Goal: Task Accomplishment & Management: Complete application form

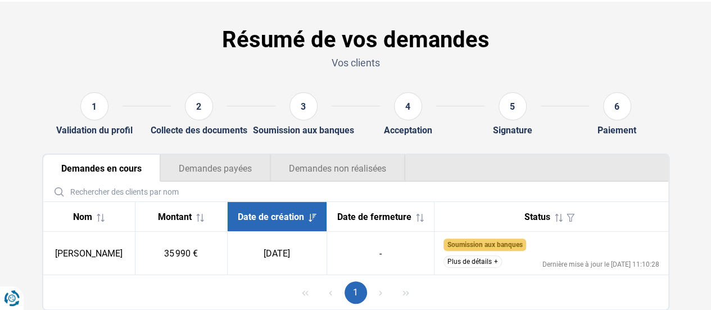
scroll to position [56, 0]
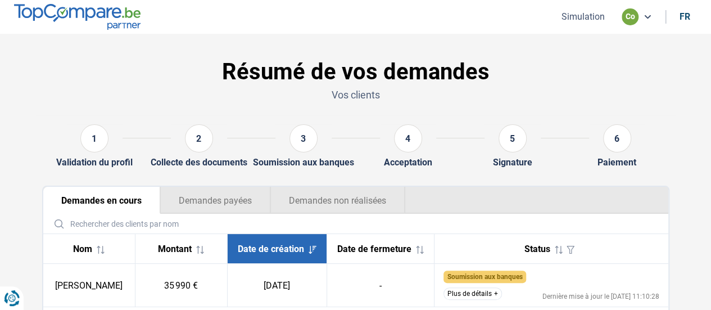
click at [113, 74] on h1 "Résumé de vos demandes" at bounding box center [355, 71] width 627 height 27
